Goal: Entertainment & Leisure: Consume media (video, audio)

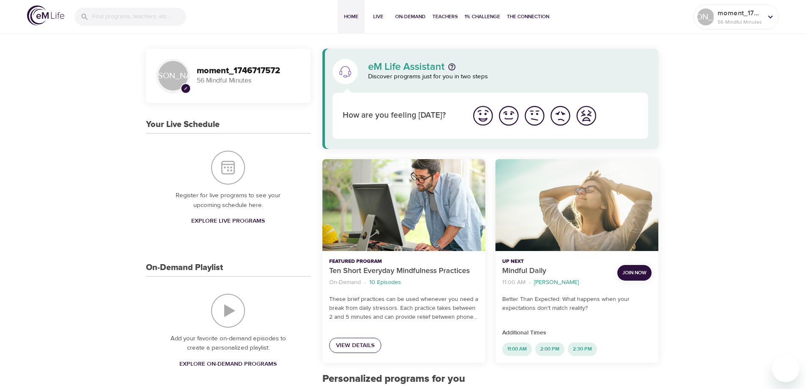
click at [359, 344] on span "View Details" at bounding box center [355, 345] width 39 height 11
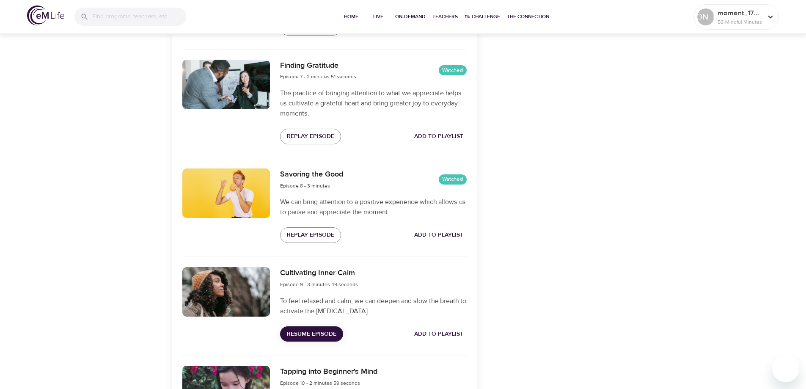
scroll to position [1051, 0]
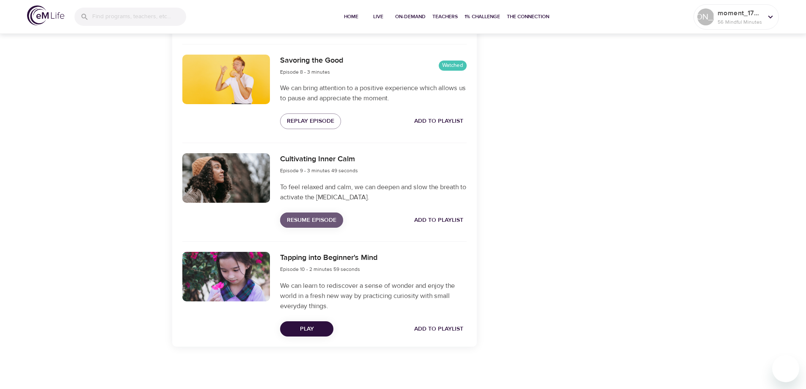
click at [308, 215] on span "Resume Episode" at bounding box center [312, 220] width 50 height 11
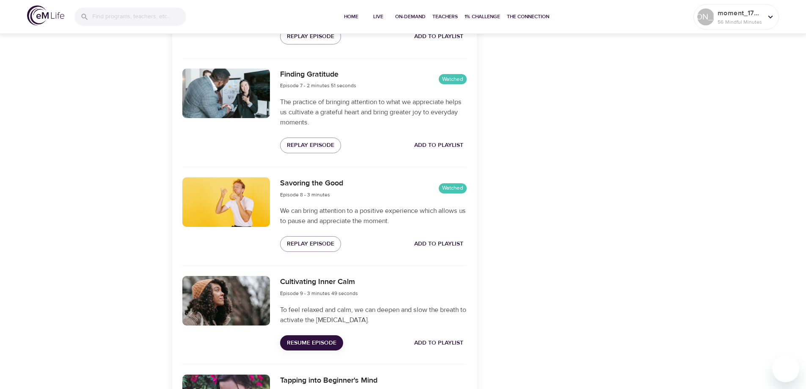
scroll to position [889, 0]
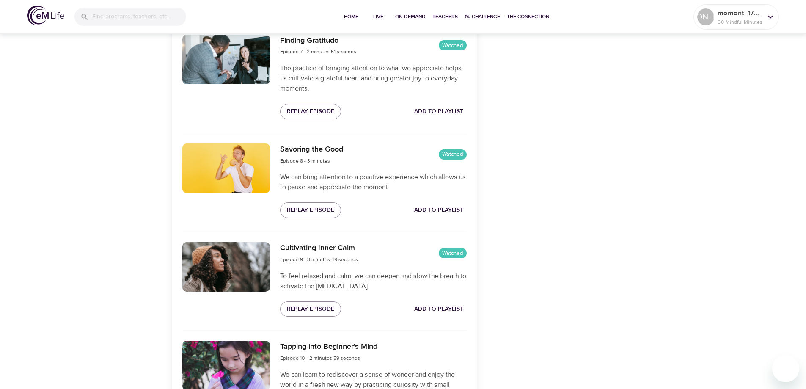
scroll to position [1051, 0]
